Goal: Obtain resource: Download file/media

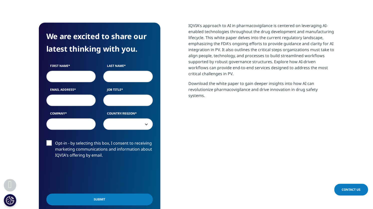
scroll to position [233, 0]
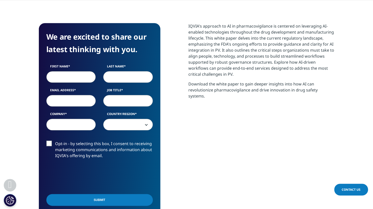
click at [63, 74] on input "First Name" at bounding box center [71, 77] width 50 height 12
type input "[PERSON_NAME]"
click at [46, 194] on input "Submit" at bounding box center [99, 200] width 106 height 12
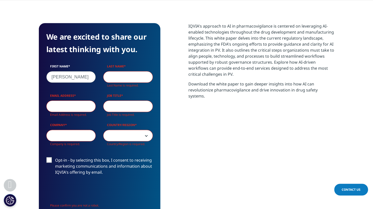
scroll to position [215, 295]
click at [116, 77] on input "Last Name" at bounding box center [128, 77] width 50 height 12
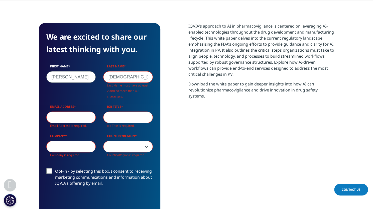
scroll to position [210, 295]
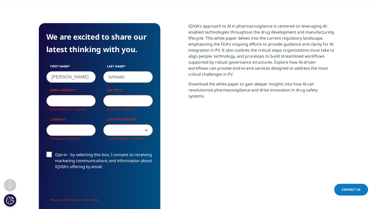
type input "Ishiwaki"
click at [71, 99] on input "Email Address" at bounding box center [71, 101] width 50 height 12
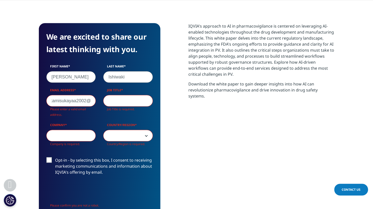
scroll to position [0, 0]
click at [133, 102] on input "Job Title" at bounding box center [128, 101] width 50 height 12
click at [78, 100] on input "kamisukayaa2002@" at bounding box center [71, 101] width 50 height 12
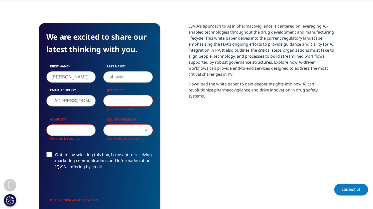
scroll to position [210, 295]
type input "kamisukayaa2002@keio.jp"
click at [70, 128] on input "Company" at bounding box center [71, 130] width 50 height 12
type input "Keio University"
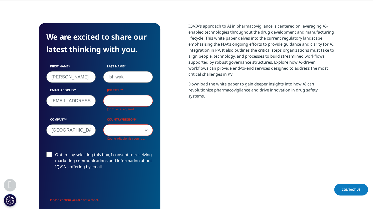
click at [125, 101] on input "Job Title" at bounding box center [128, 101] width 50 height 12
click at [124, 99] on input "Job Title" at bounding box center [128, 101] width 50 height 12
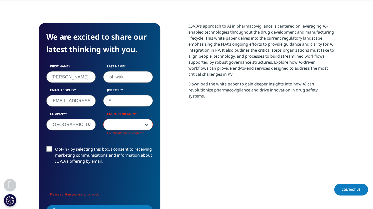
scroll to position [204, 295]
type input "Student"
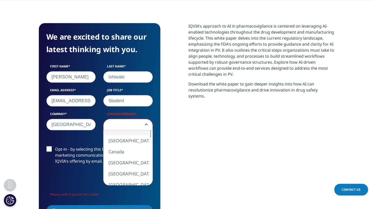
click at [118, 122] on span at bounding box center [127, 125] width 49 height 12
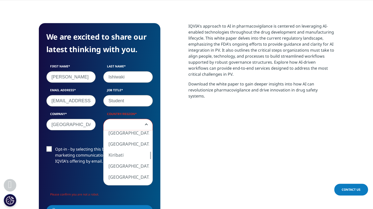
select select "[GEOGRAPHIC_DATA]"
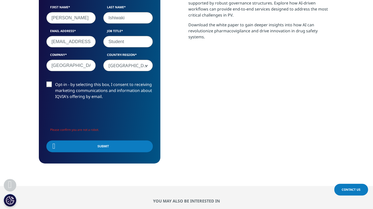
scroll to position [293, 0]
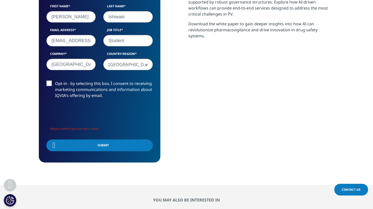
click at [47, 83] on label "Opt-in - by selecting this box, I consent to receiving marketing communications…" at bounding box center [99, 90] width 106 height 21
click at [55, 80] on input "Opt-in - by selecting this box, I consent to receiving marketing communications…" at bounding box center [55, 80] width 0 height 0
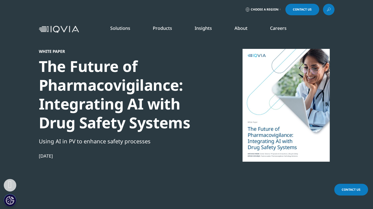
scroll to position [307, 0]
